Goal: Task Accomplishment & Management: Complete application form

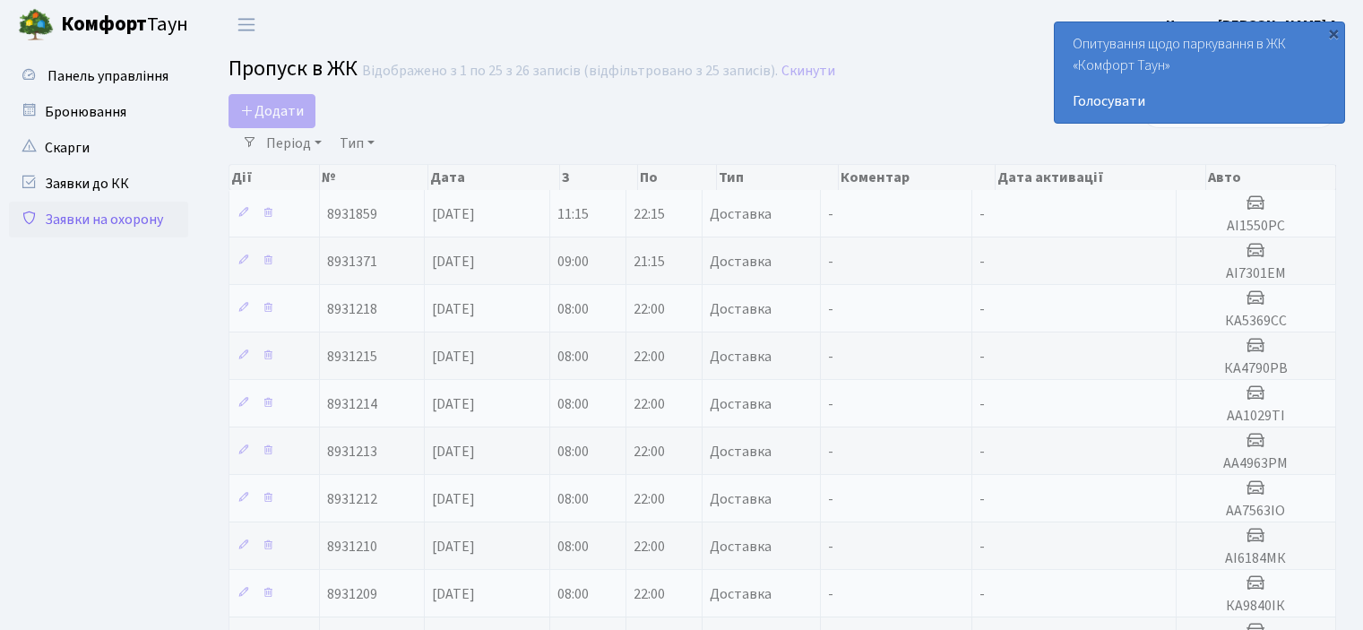
select select "25"
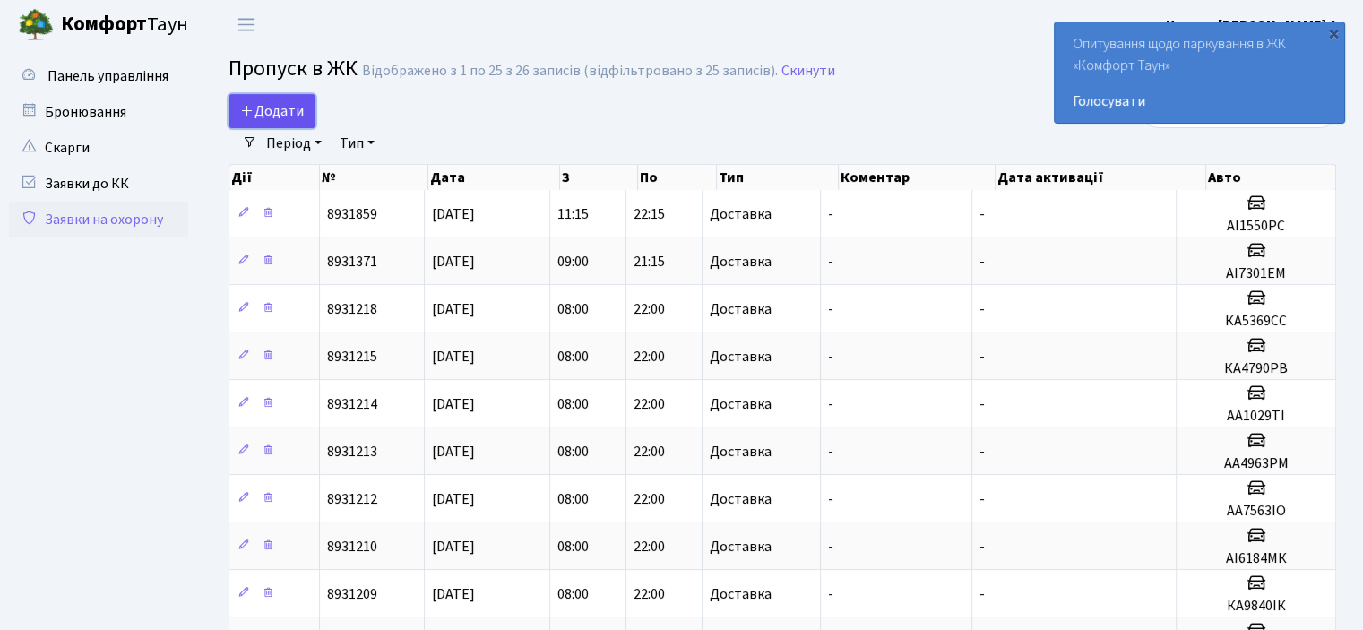
click at [287, 107] on span "Додати" at bounding box center [272, 111] width 64 height 20
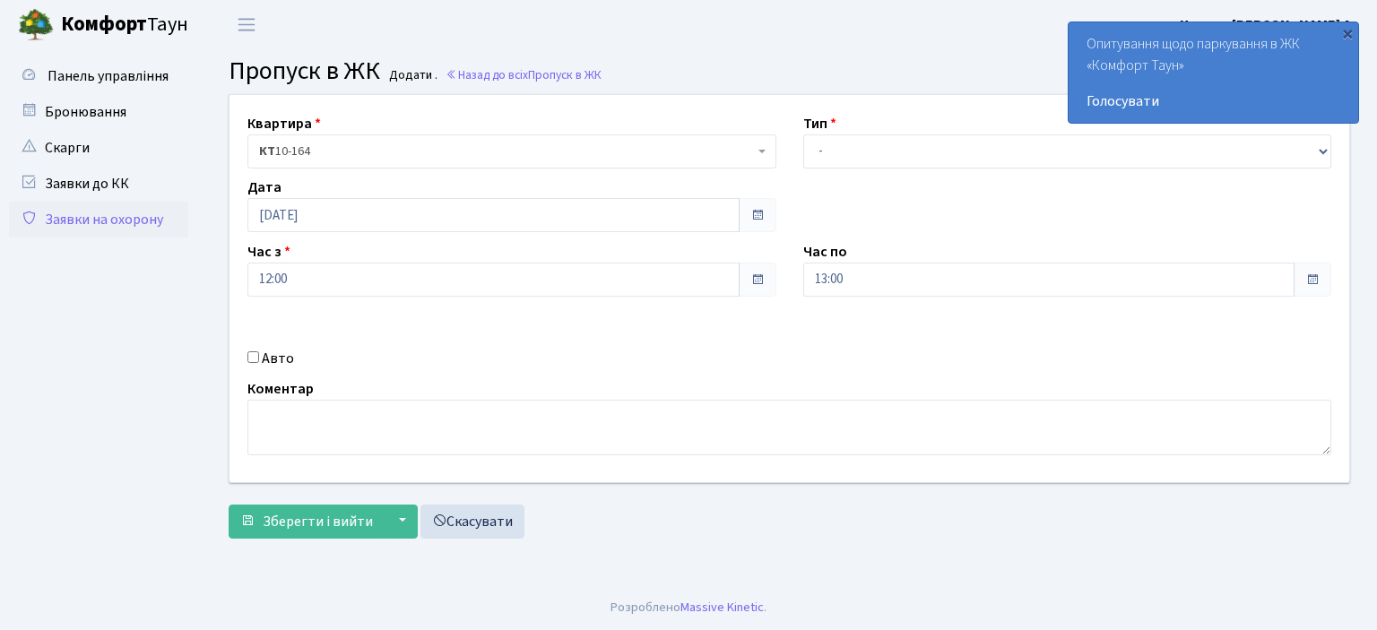
click at [877, 130] on div "Тип - Доставка Таксі Гості Сервіс" at bounding box center [1068, 141] width 556 height 56
drag, startPoint x: 874, startPoint y: 143, endPoint x: 871, endPoint y: 166, distance: 22.6
click at [874, 143] on select "- Доставка Таксі Гості Сервіс" at bounding box center [1067, 151] width 529 height 34
click at [803, 134] on select "- Доставка Таксі Гості Сервіс" at bounding box center [1067, 151] width 529 height 34
click at [835, 157] on select "- Доставка Таксі Гості Сервіс" at bounding box center [1067, 151] width 529 height 34
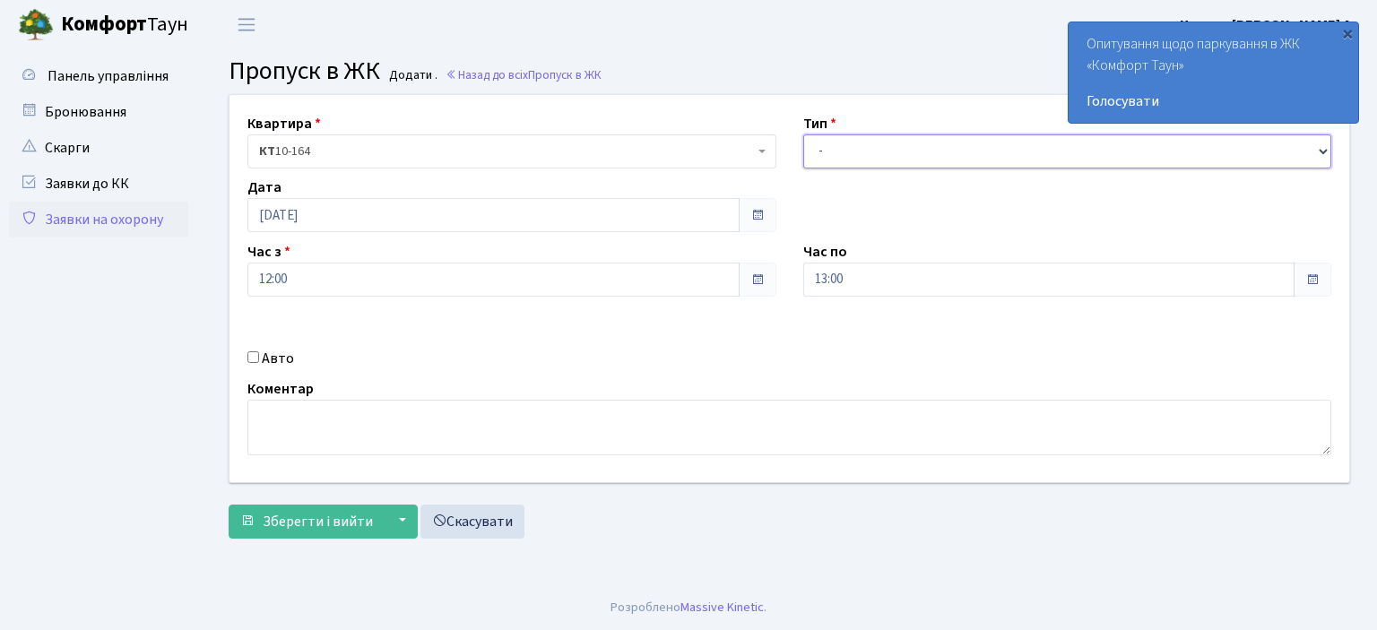
select select "1"
click at [803, 134] on select "- Доставка Таксі Гості Сервіс" at bounding box center [1067, 151] width 529 height 34
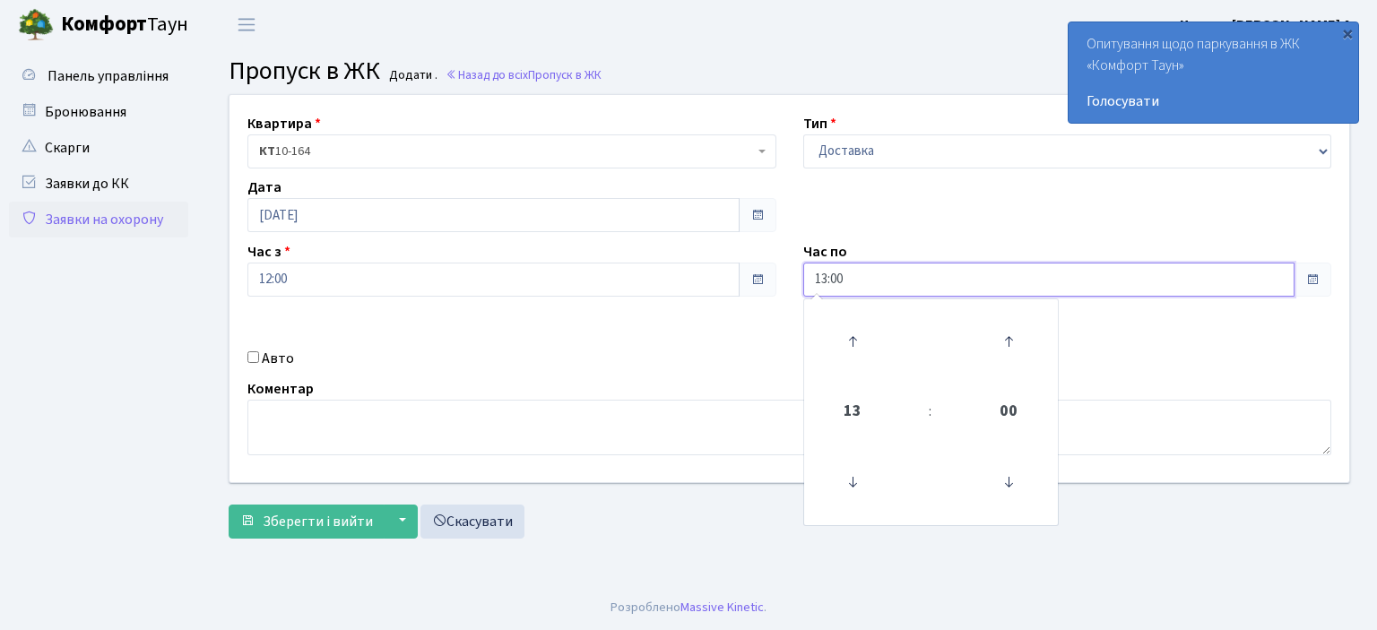
click at [827, 281] on input "13:00" at bounding box center [1049, 280] width 492 height 34
type input "22:00"
click at [254, 355] on input "Авто" at bounding box center [253, 357] width 12 height 12
checkbox input "true"
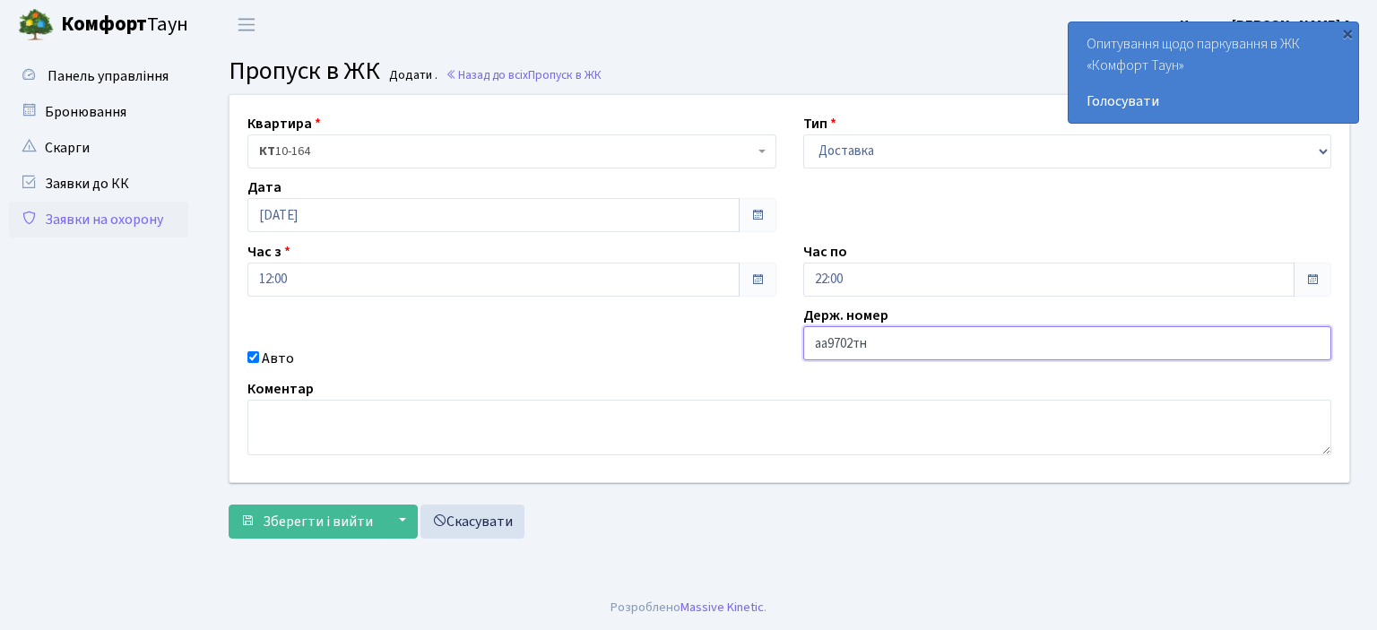
type input "аа9702тн"
click at [229, 505] on button "Зберегти і вийти" at bounding box center [307, 522] width 156 height 34
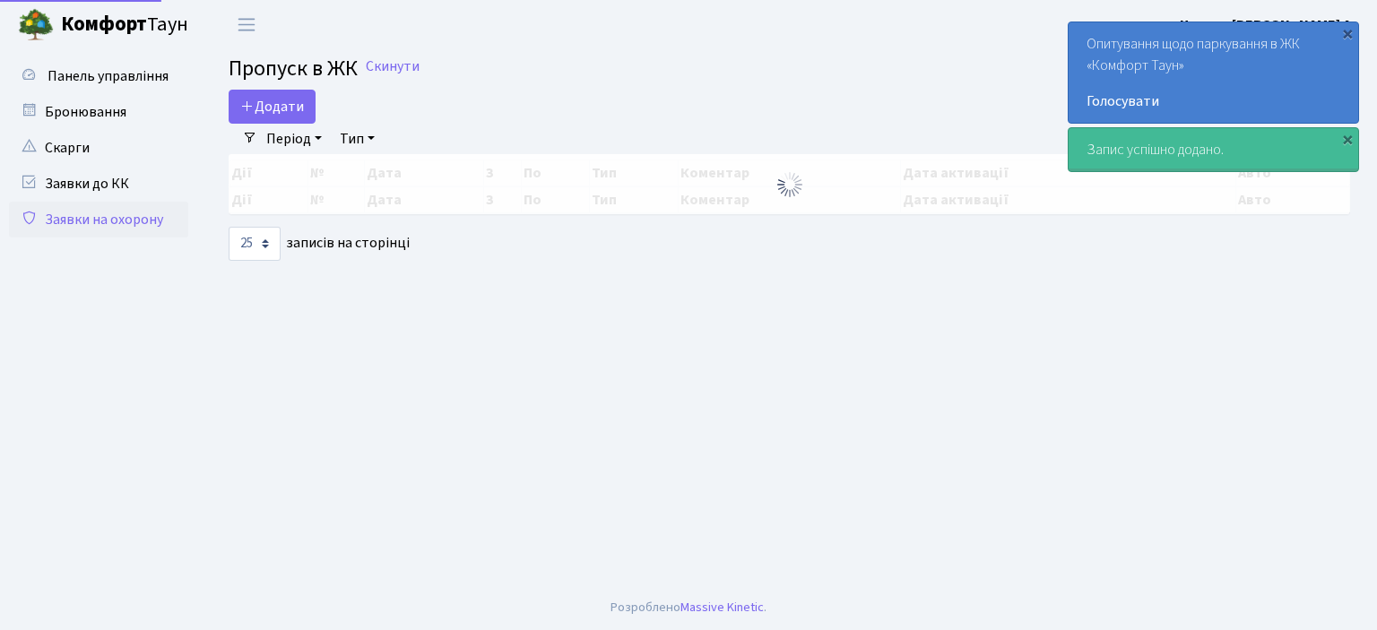
select select "25"
